Goal: Task Accomplishment & Management: Use online tool/utility

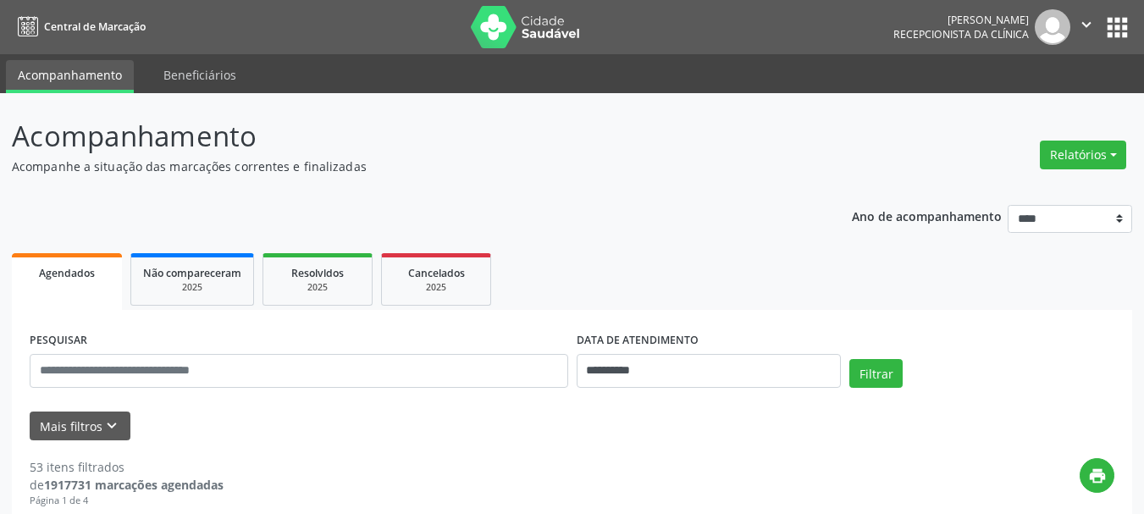
click at [1099, 128] on div "Relatórios Agendamentos Procedimentos realizados" at bounding box center [1083, 145] width 98 height 60
click at [1099, 142] on button "Relatórios" at bounding box center [1083, 155] width 86 height 29
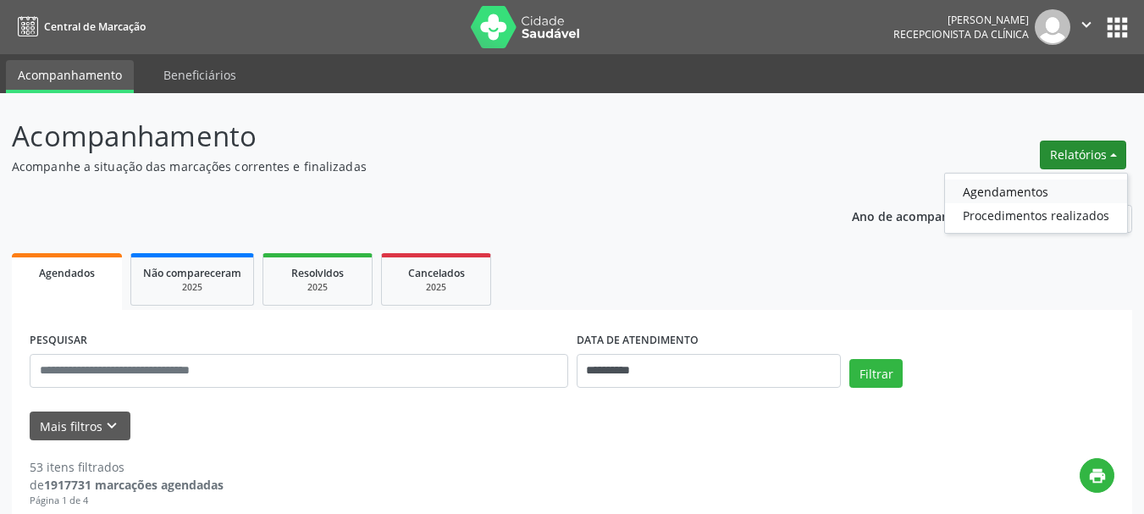
click at [1051, 181] on link "Agendamentos" at bounding box center [1036, 192] width 182 height 24
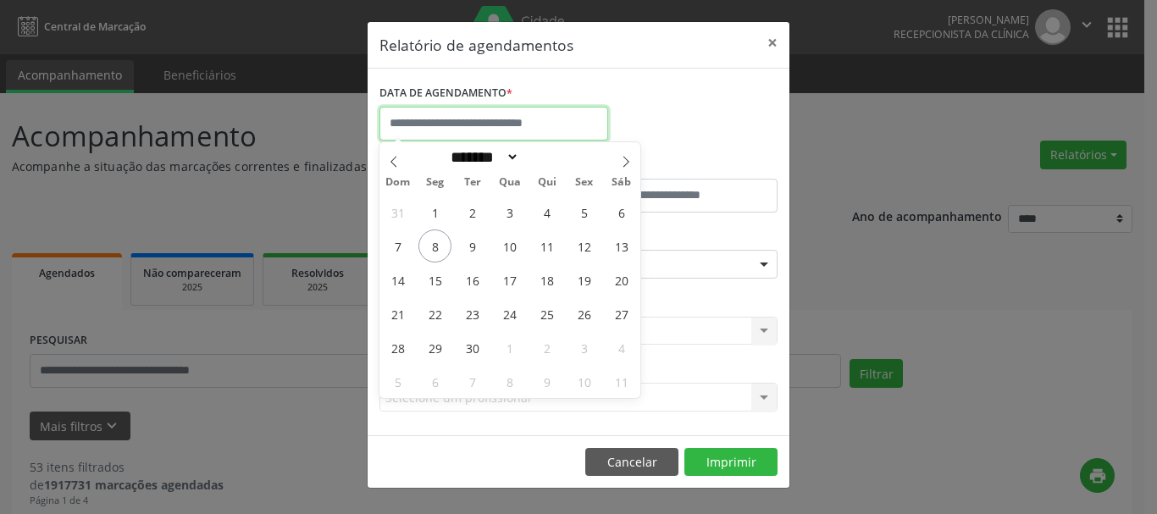
click at [597, 127] on input "text" at bounding box center [493, 124] width 229 height 34
click at [433, 248] on span "8" at bounding box center [434, 246] width 33 height 33
type input "**********"
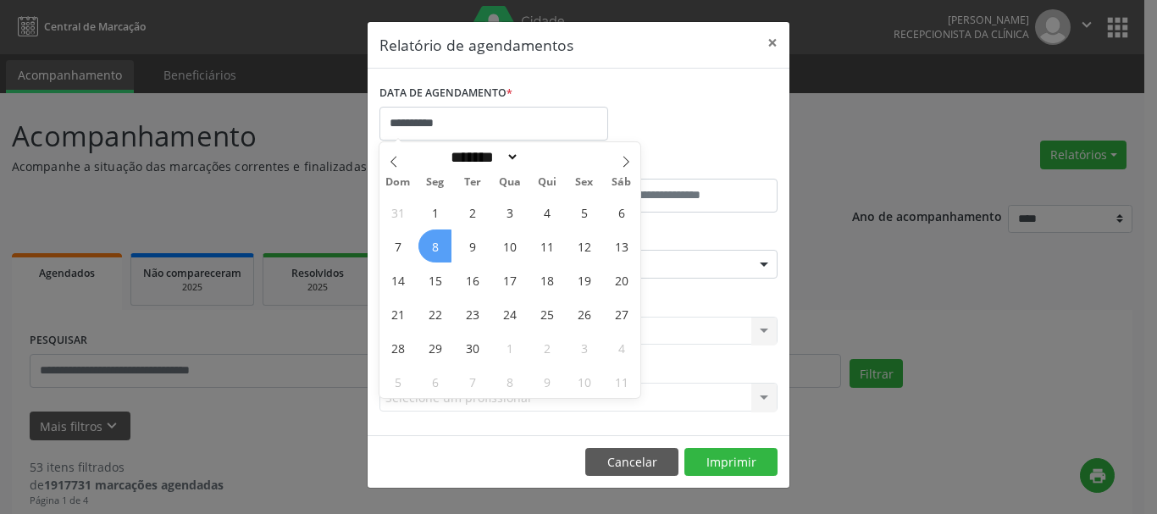
click at [434, 248] on span "8" at bounding box center [434, 246] width 33 height 33
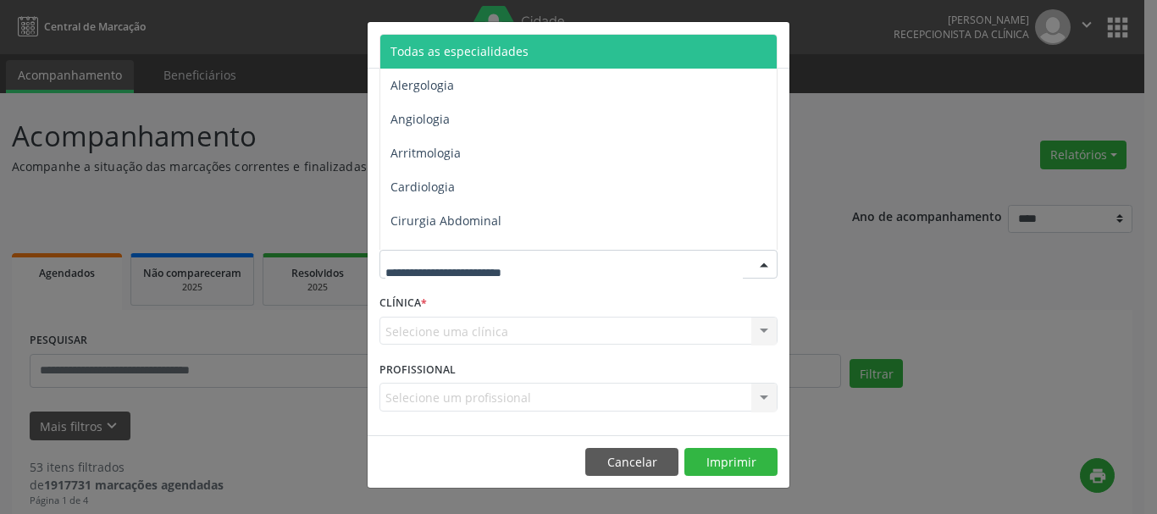
click at [505, 39] on span "Todas as especialidades" at bounding box center [579, 52] width 399 height 34
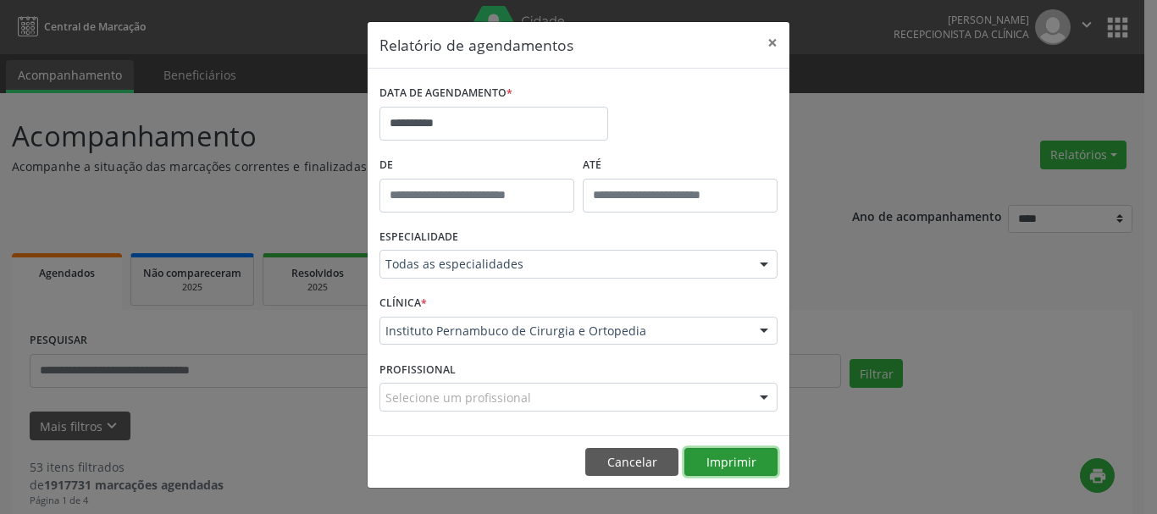
click at [735, 462] on button "Imprimir" at bounding box center [730, 462] width 93 height 29
